Goal: Task Accomplishment & Management: Manage account settings

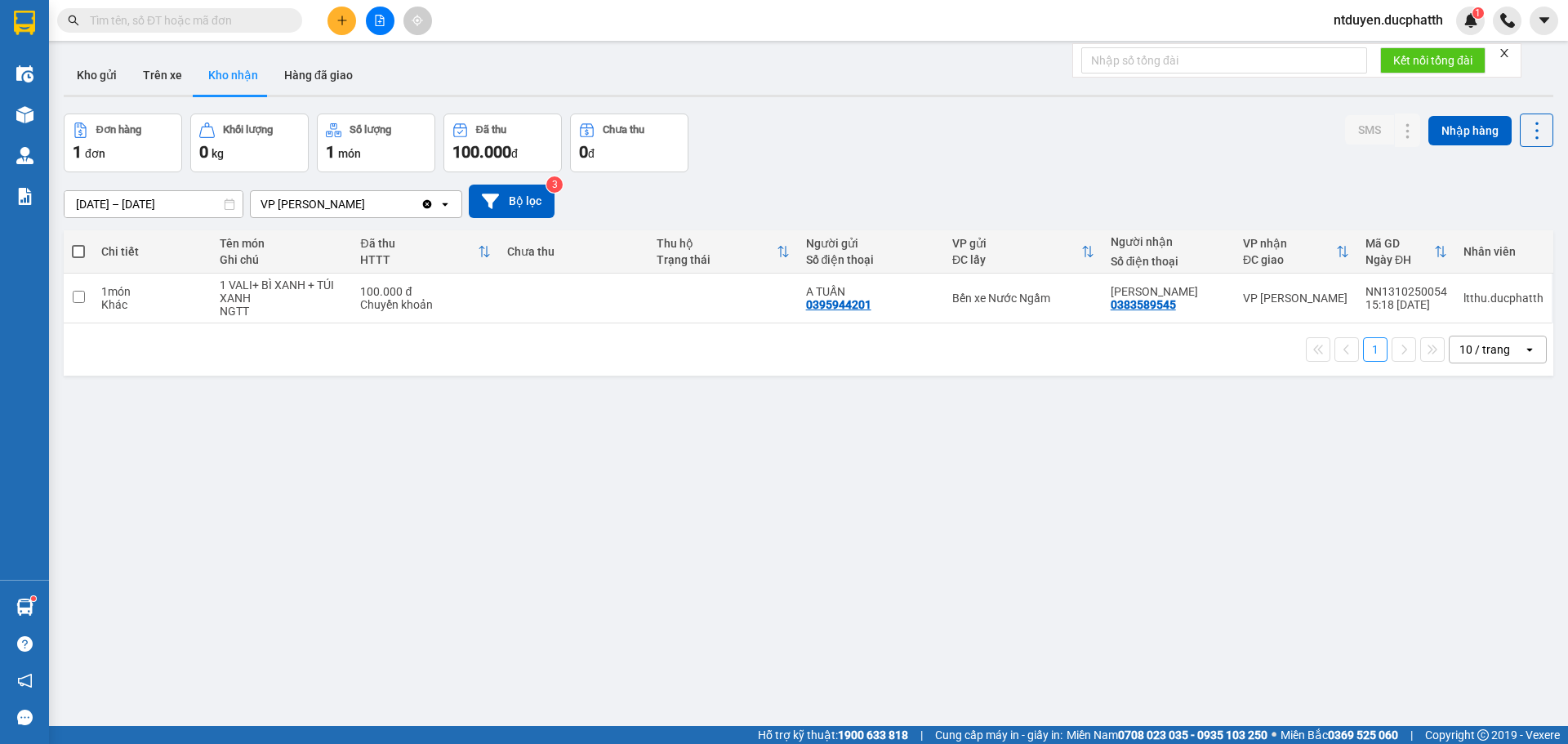
click at [1418, 19] on span "ntduyen.ducphatth" at bounding box center [1388, 21] width 135 height 21
click at [1376, 56] on span "Đăng xuất" at bounding box center [1395, 50] width 103 height 18
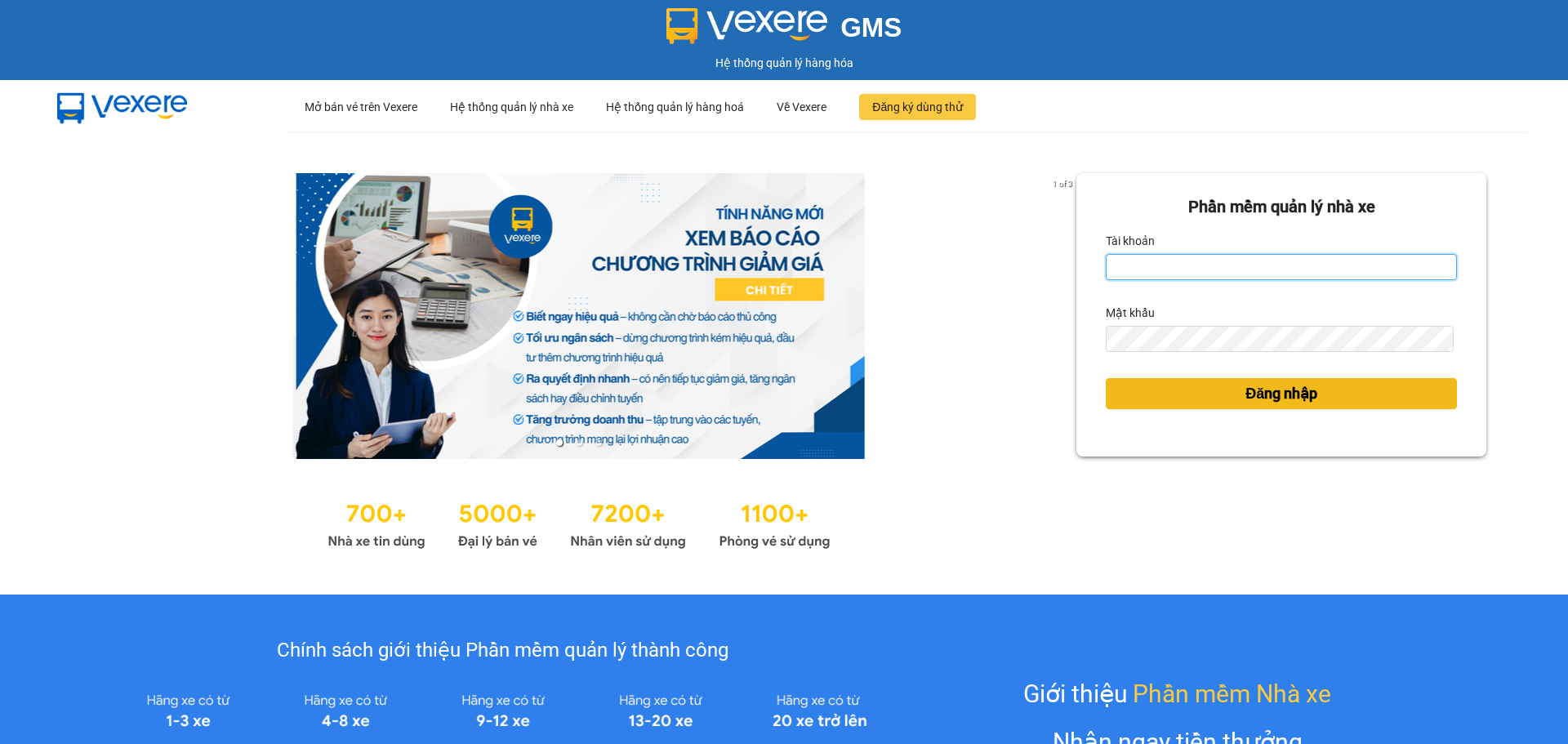
type input "ntduyen.ducphatth"
click at [1251, 406] on button "Đăng nhập" at bounding box center [1281, 393] width 351 height 31
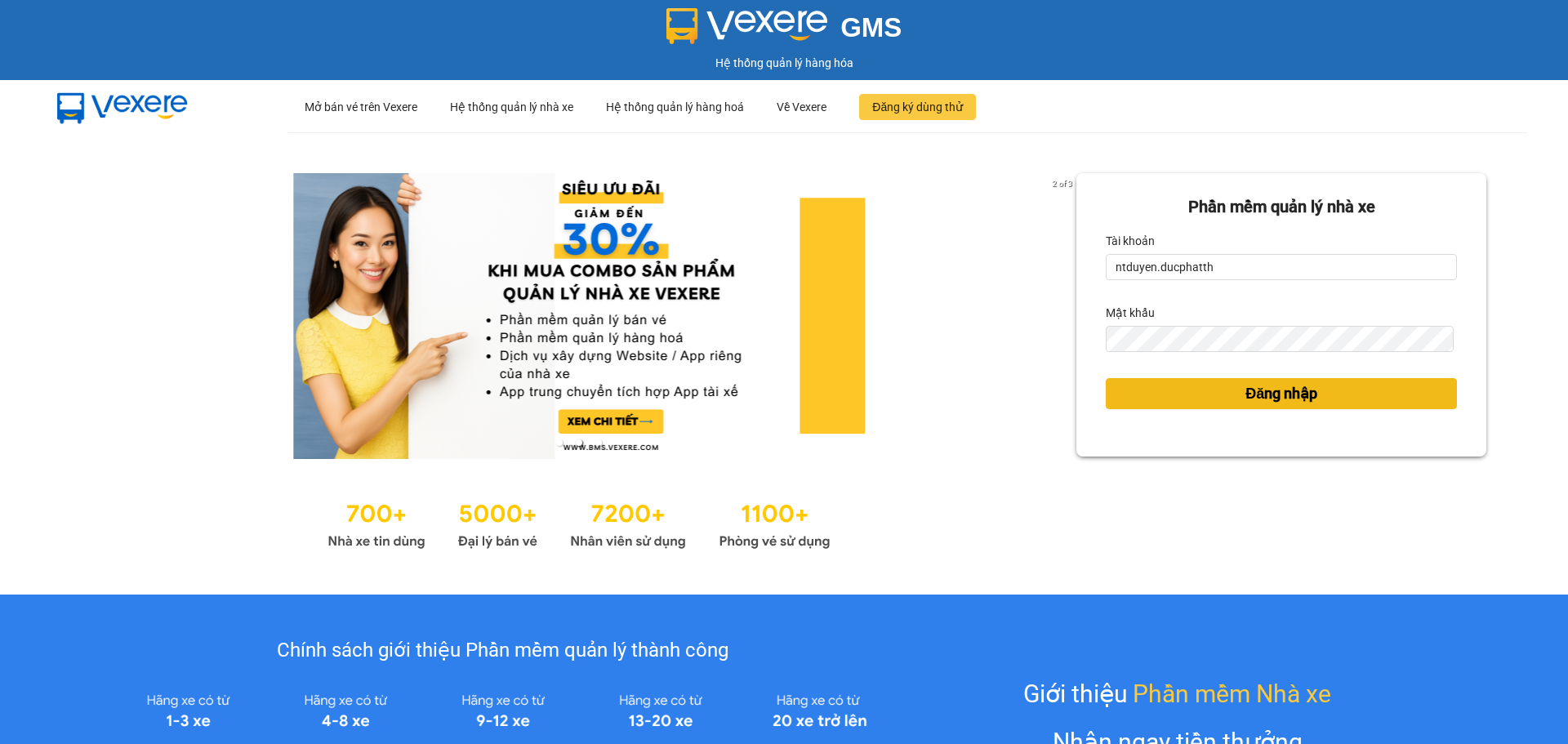
click at [1254, 396] on body "GMS Hệ thống quản lý hàng hóa ··· Mở bán vé trên Vexere ··· Hệ thống quản lý nh…" at bounding box center [784, 372] width 1568 height 744
